Goal: Information Seeking & Learning: Learn about a topic

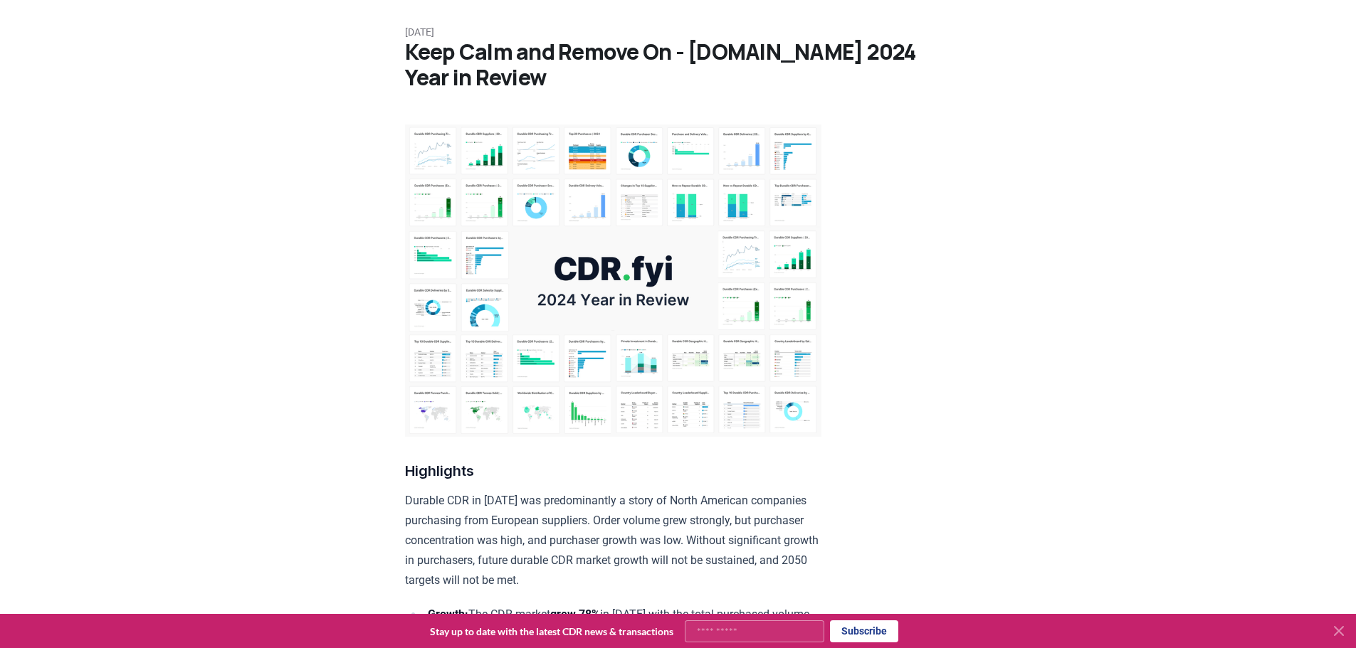
scroll to position [91, 0]
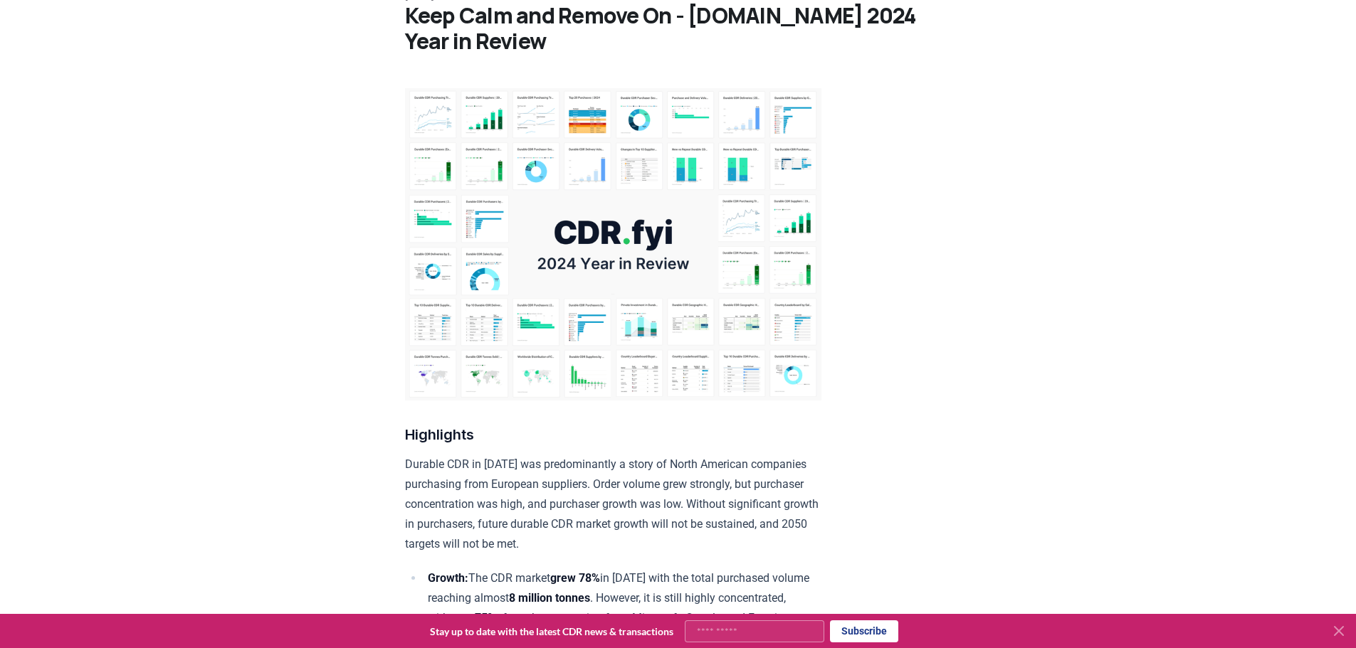
click at [604, 235] on img at bounding box center [613, 244] width 416 height 312
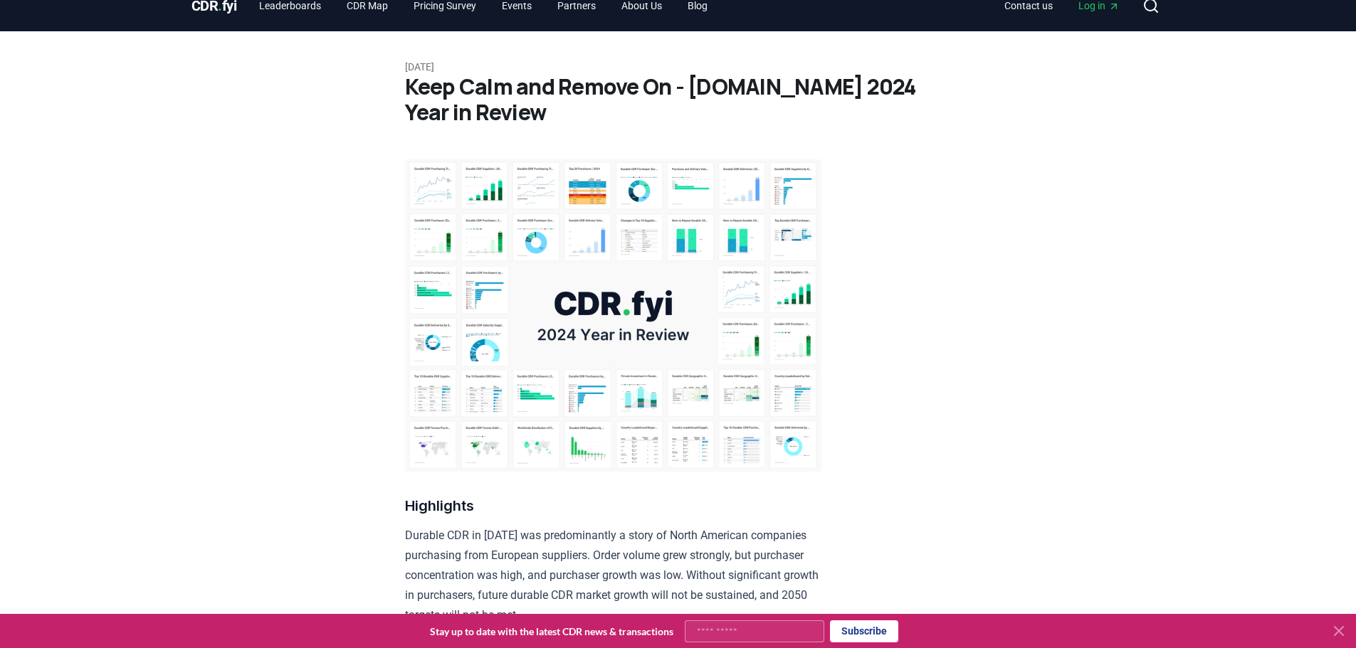
scroll to position [0, 0]
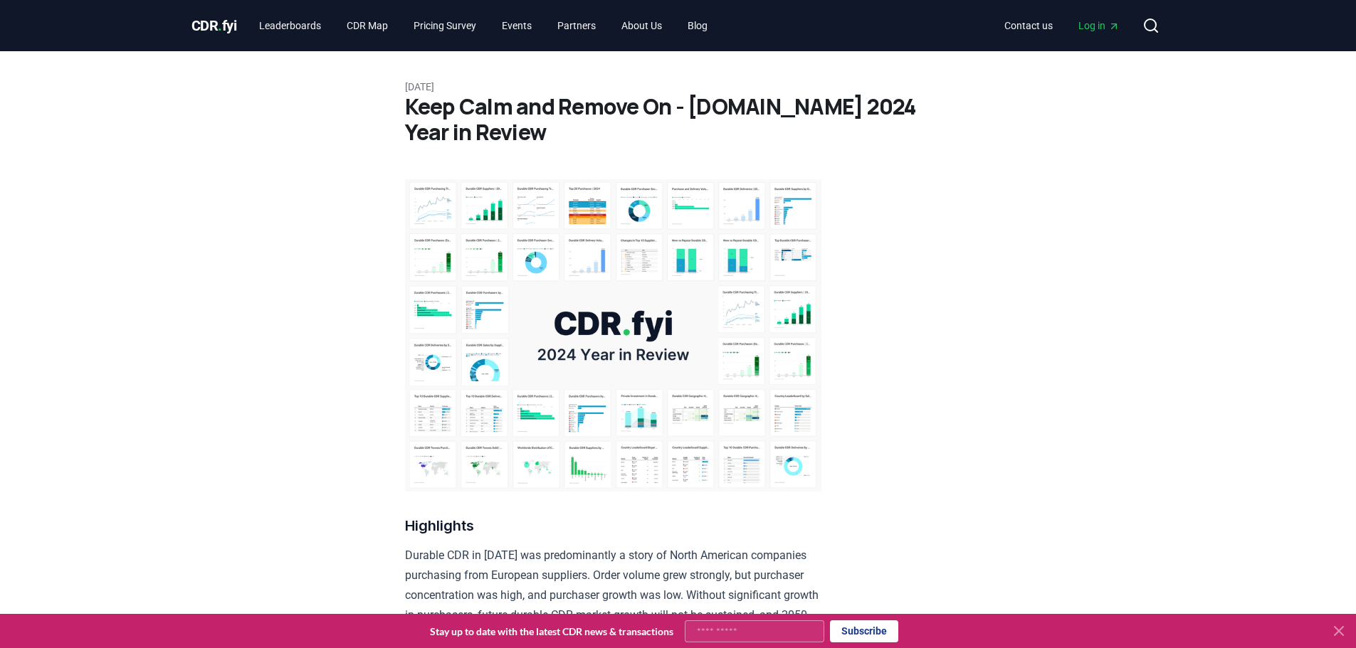
click at [633, 330] on img at bounding box center [613, 335] width 416 height 312
click at [632, 330] on img at bounding box center [613, 335] width 416 height 312
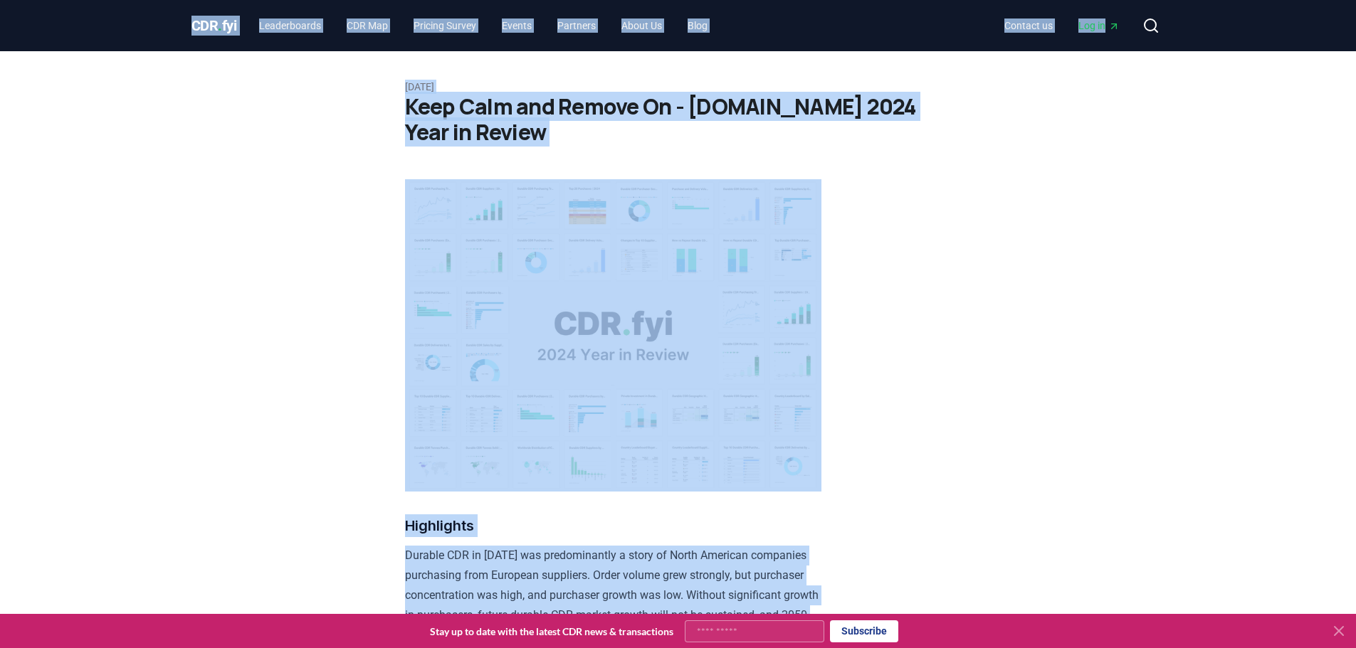
drag, startPoint x: 480, startPoint y: 464, endPoint x: 106, endPoint y: -86, distance: 665.4
copy div "LOR . ips Dolorsitamet CON Adi Elitsed Doeius Tempor Incididu Utlab Et Dolo Mag…"
